Goal: Find contact information: Find contact information

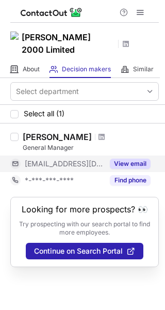
click at [136, 159] on button "View email" at bounding box center [130, 164] width 41 height 10
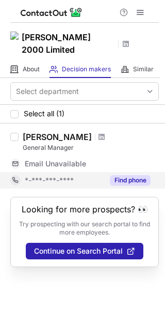
click at [121, 175] on button "Find phone" at bounding box center [130, 180] width 41 height 10
